Goal: Register for event/course

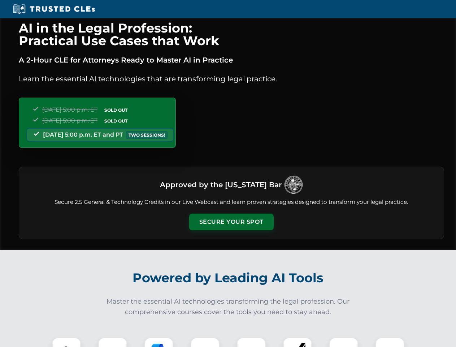
click at [231, 222] on button "Secure Your Spot" at bounding box center [231, 222] width 85 height 17
click at [66, 342] on img at bounding box center [66, 351] width 21 height 21
